Goal: Task Accomplishment & Management: Manage account settings

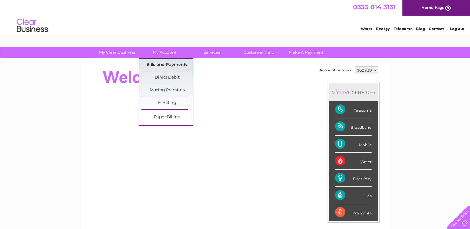
click at [165, 65] on link "Bills and Payments" at bounding box center [166, 65] width 51 height 12
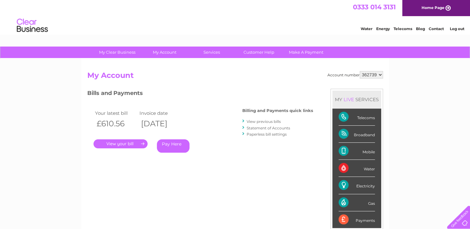
click at [142, 141] on link "." at bounding box center [120, 143] width 54 height 9
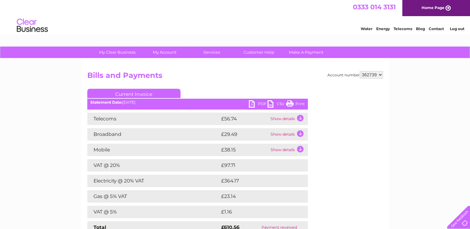
click at [258, 102] on link "PDF" at bounding box center [258, 104] width 19 height 9
